Goal: Information Seeking & Learning: Learn about a topic

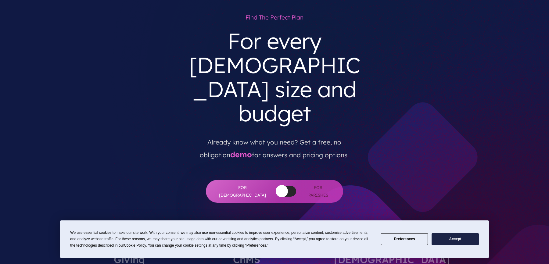
scroll to position [80, 0]
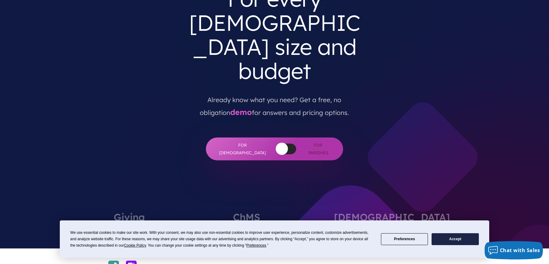
click at [451, 241] on button "Accept" at bounding box center [454, 239] width 47 height 12
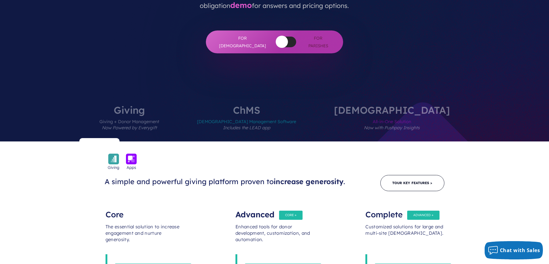
scroll to position [193, 0]
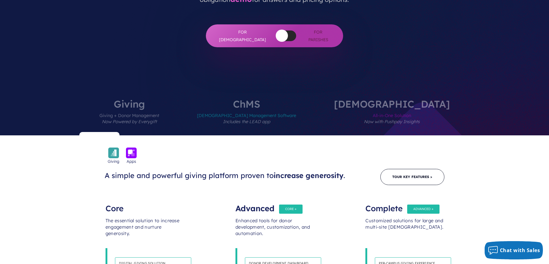
click at [274, 109] on span "Church Management Software Includes the LEAD app" at bounding box center [246, 122] width 99 height 27
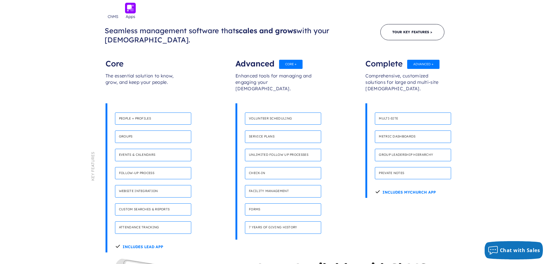
scroll to position [335, 0]
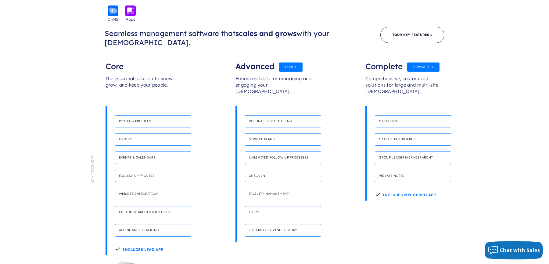
click at [288, 57] on div "Advanced" at bounding box center [274, 63] width 78 height 12
click at [265, 127] on p "Simplify volunteer coordination and empower your congregants for impactful serv…" at bounding box center [283, 129] width 76 height 5
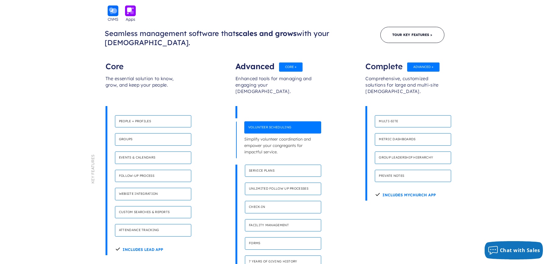
click at [271, 121] on h4 "Volunteer scheduling" at bounding box center [282, 127] width 77 height 13
click at [265, 165] on h4 "Service plans" at bounding box center [283, 171] width 76 height 13
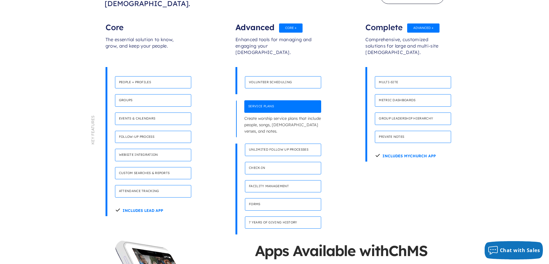
scroll to position [369, 0]
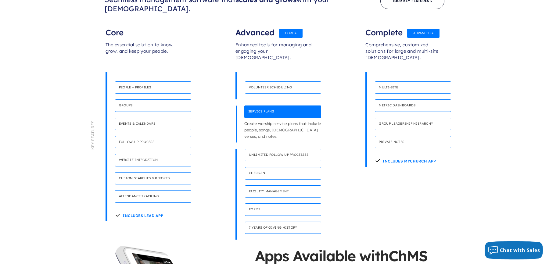
click at [282, 167] on h4 "Check-in" at bounding box center [283, 173] width 76 height 13
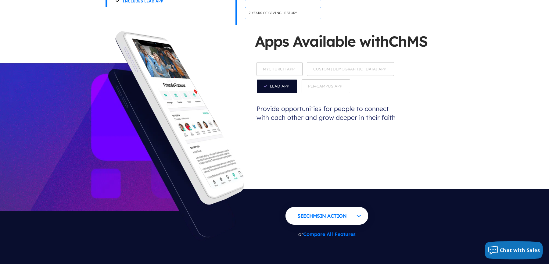
scroll to position [584, 0]
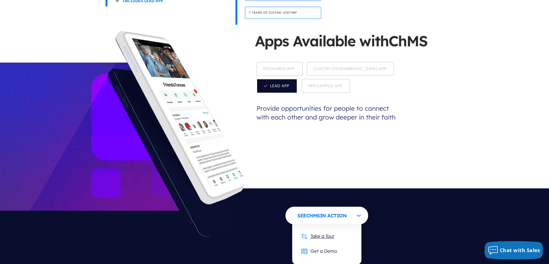
click at [328, 229] on link "Take a Tour" at bounding box center [317, 236] width 45 height 15
